Goal: Task Accomplishment & Management: Manage account settings

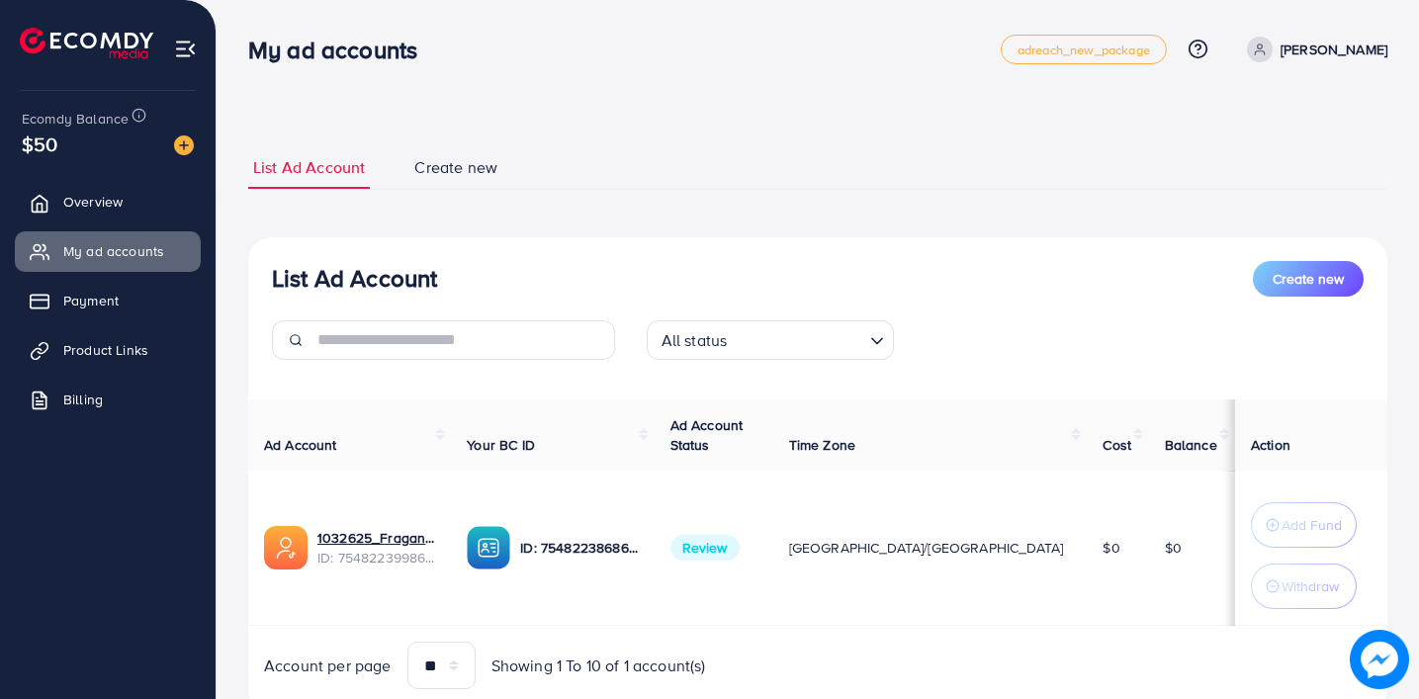
scroll to position [69, 0]
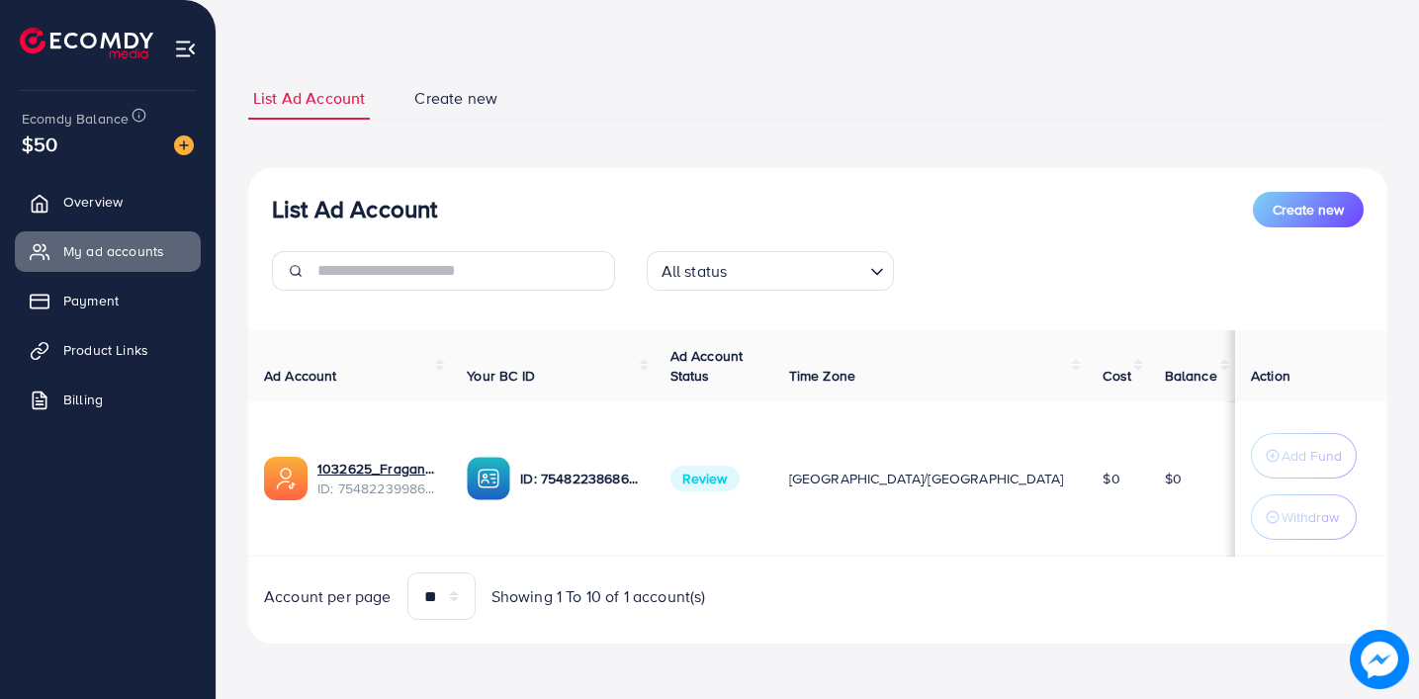
click at [1300, 128] on div "List Ad Account Create new List Ad Account Create new All status Loading... Ad …" at bounding box center [817, 360] width 1139 height 567
click at [64, 197] on link "Overview" at bounding box center [108, 202] width 186 height 40
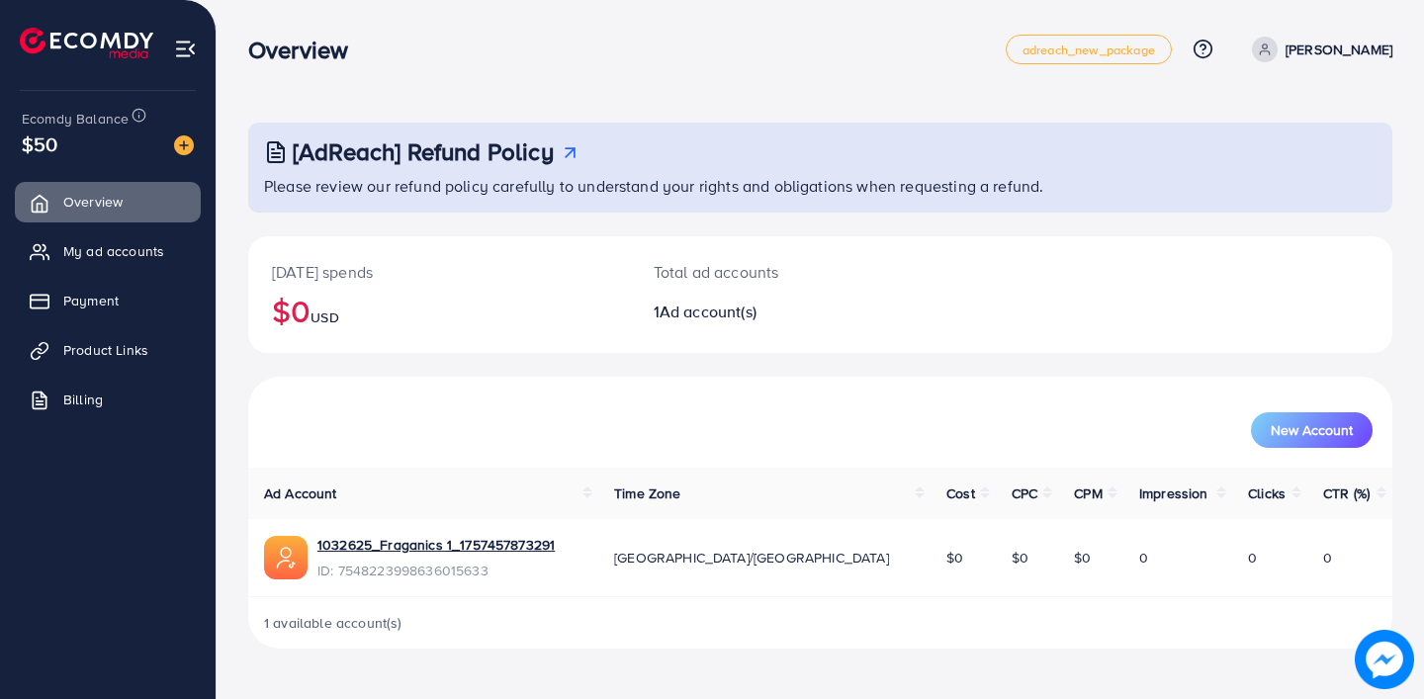
click at [1366, 56] on p "[PERSON_NAME]" at bounding box center [1338, 50] width 107 height 24
click at [101, 239] on link "My ad accounts" at bounding box center [108, 251] width 186 height 40
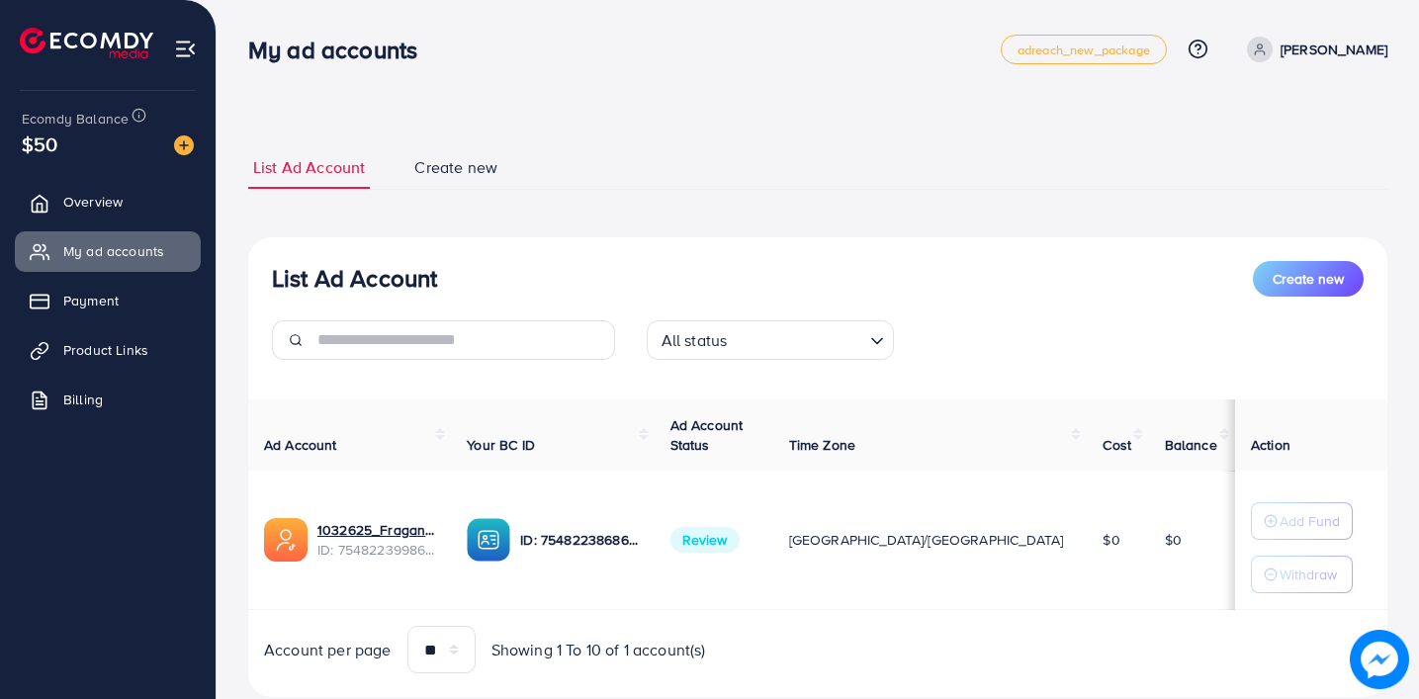
scroll to position [53, 0]
